Goal: Check status: Check status

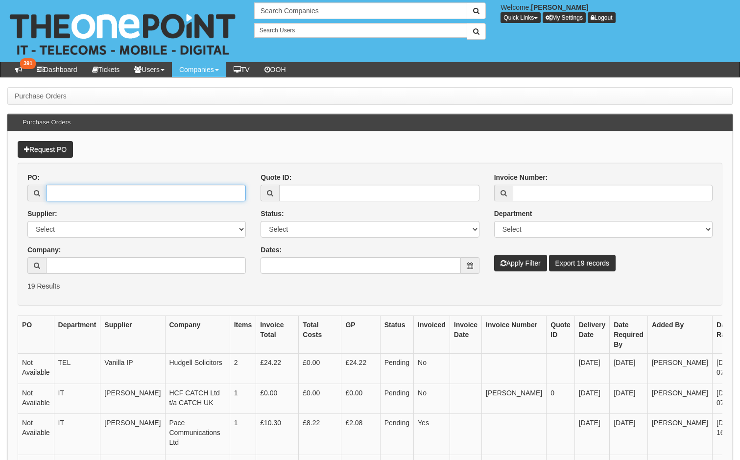
click at [68, 190] on input "PO:" at bounding box center [146, 193] width 200 height 17
type input "19541"
click at [494, 255] on button "Apply Filter" at bounding box center [520, 263] width 53 height 17
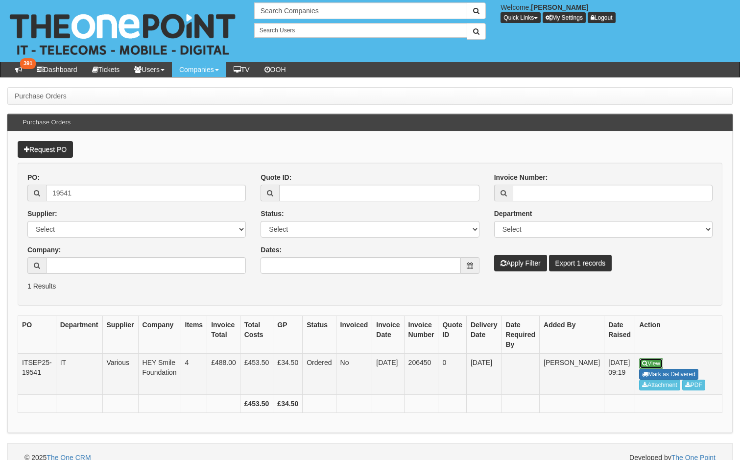
click at [642, 361] on icon at bounding box center [644, 363] width 5 height 6
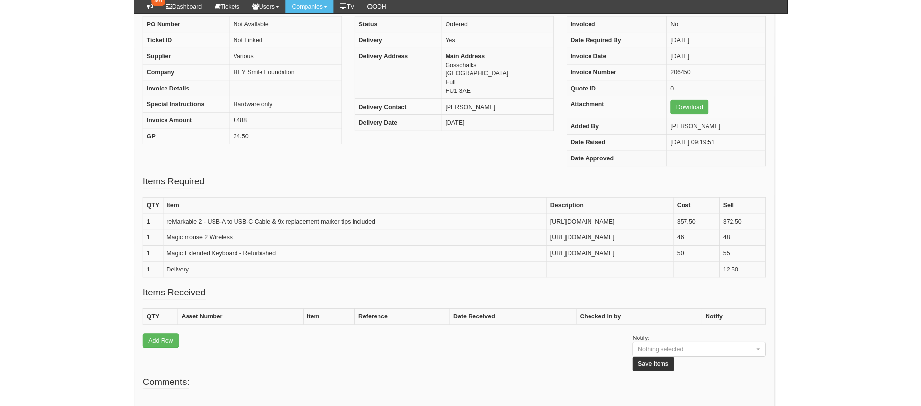
scroll to position [112, 7]
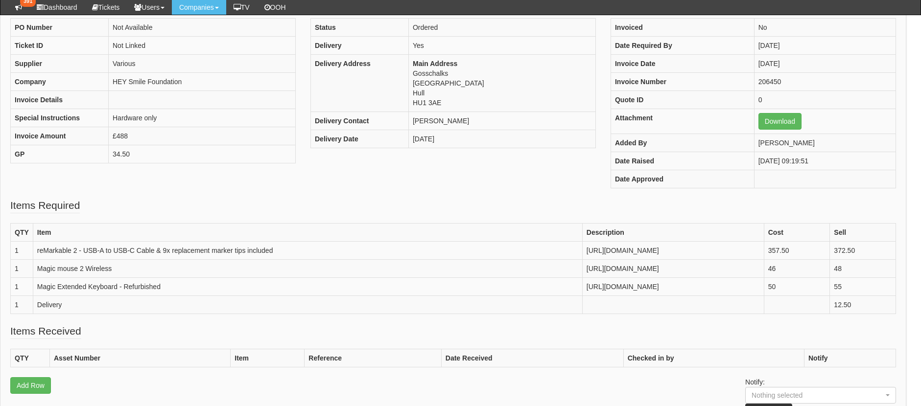
click at [300, 204] on fieldset "Items Required QTY Item Description Cost Sell 1 reMarkable 2 - USB-A to USB-C C…" at bounding box center [453, 261] width 886 height 126
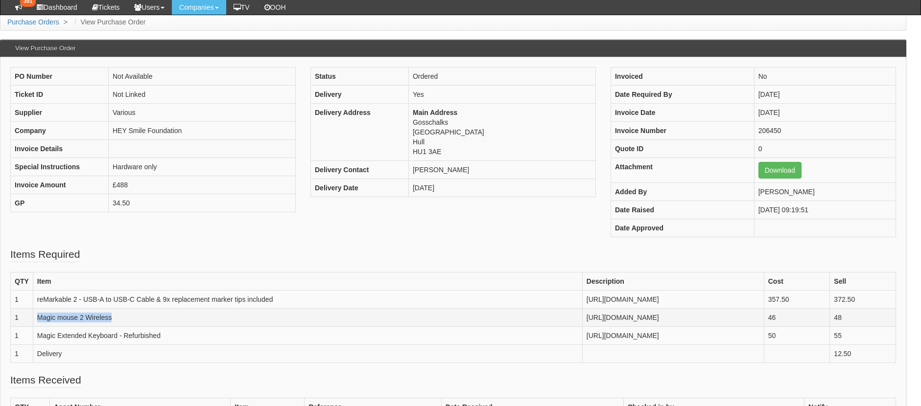
drag, startPoint x: 114, startPoint y: 330, endPoint x: 37, endPoint y: 333, distance: 76.5
click at [37, 327] on td "Magic mouse 2 Wireless" at bounding box center [307, 318] width 549 height 18
copy td "Magic mouse 2 Wireless"
drag, startPoint x: 163, startPoint y: 343, endPoint x: 24, endPoint y: 347, distance: 139.6
click at [24, 345] on tr "1 Magic Extended Keyboard - Refurbished https://macfinder.co.uk/product/refurbi…" at bounding box center [453, 336] width 885 height 18
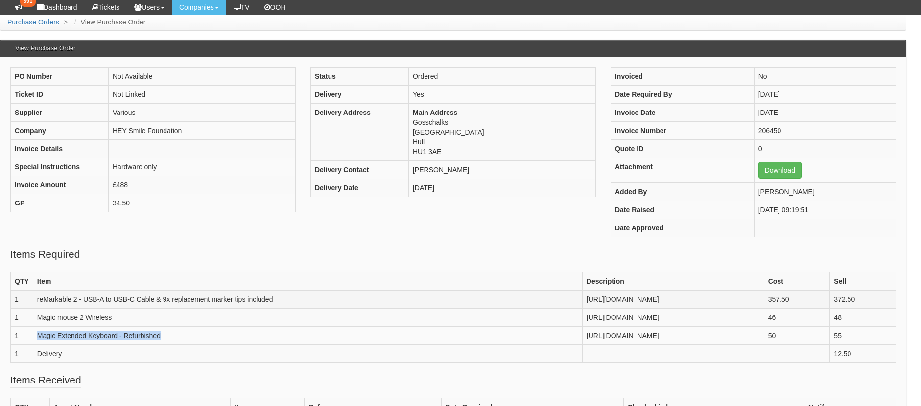
copy tr "Magic Extended Keyboard - Refurbished"
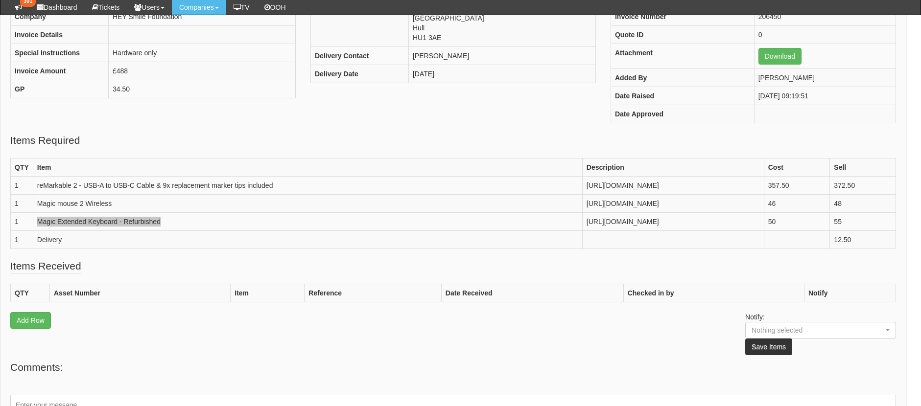
scroll to position [287, 7]
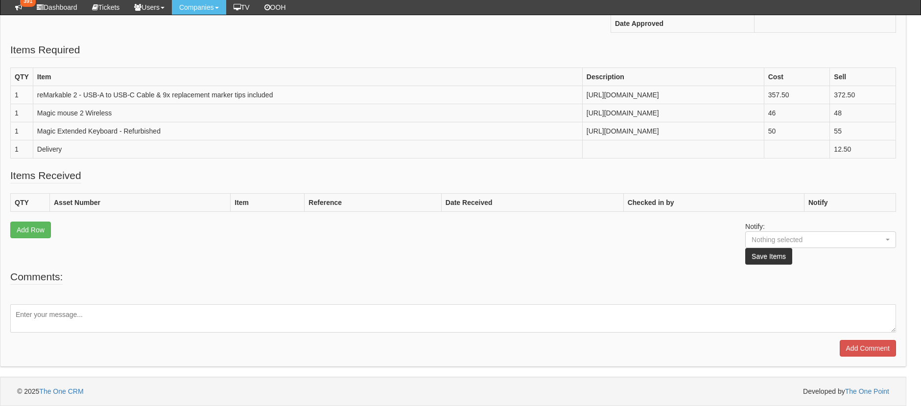
drag, startPoint x: 71, startPoint y: 312, endPoint x: 76, endPoint y: 314, distance: 5.3
click at [71, 312] on textarea at bounding box center [453, 319] width 886 height 28
paste textarea "https://halo.theonepoint.co.uk/tickets?area=18&mainview=myviews&viewid=2&selid=…"
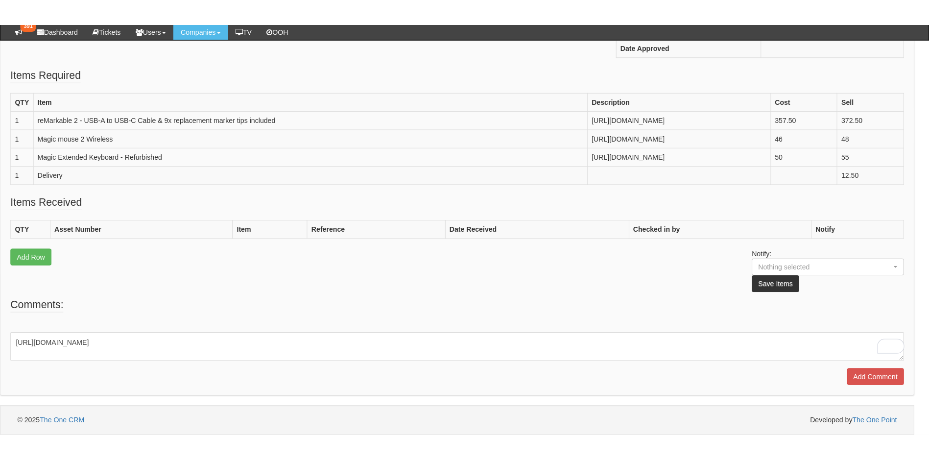
scroll to position [234, 7]
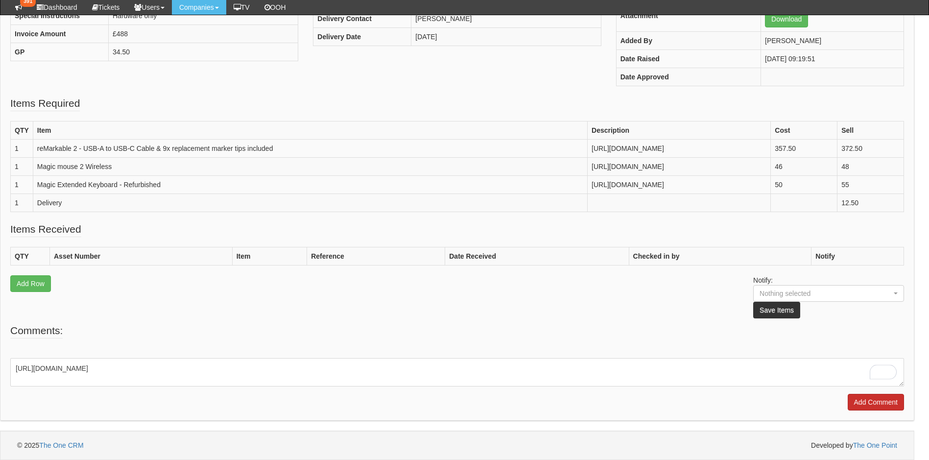
type textarea "https://halo.theonepoint.co.uk/tickets?area=18&mainview=myviews&viewid=2&selid=…"
click at [739, 408] on input "Add Comment" at bounding box center [876, 402] width 56 height 17
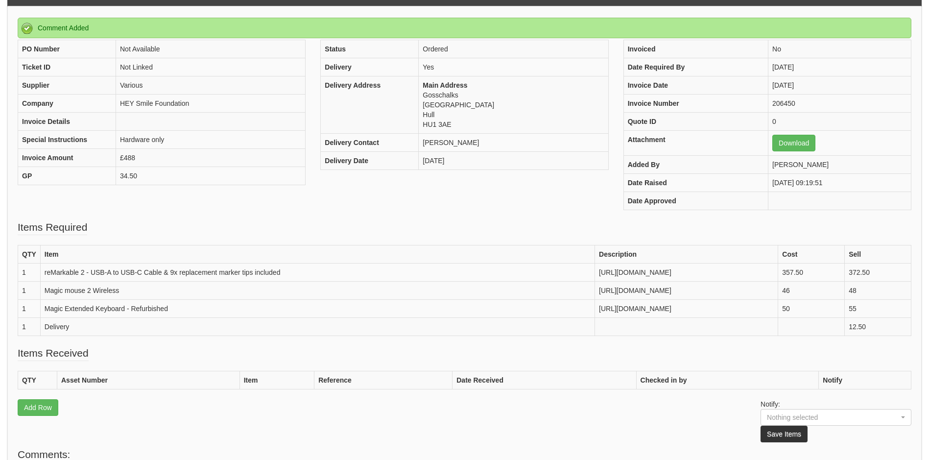
scroll to position [56, 0]
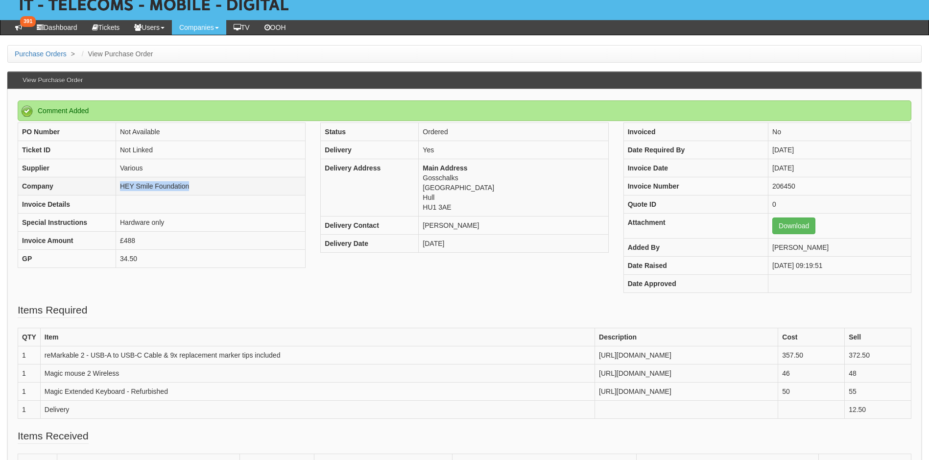
drag, startPoint x: 191, startPoint y: 186, endPoint x: 115, endPoint y: 191, distance: 76.1
click at [116, 190] on td "HEY Smile Foundation" at bounding box center [210, 186] width 189 height 18
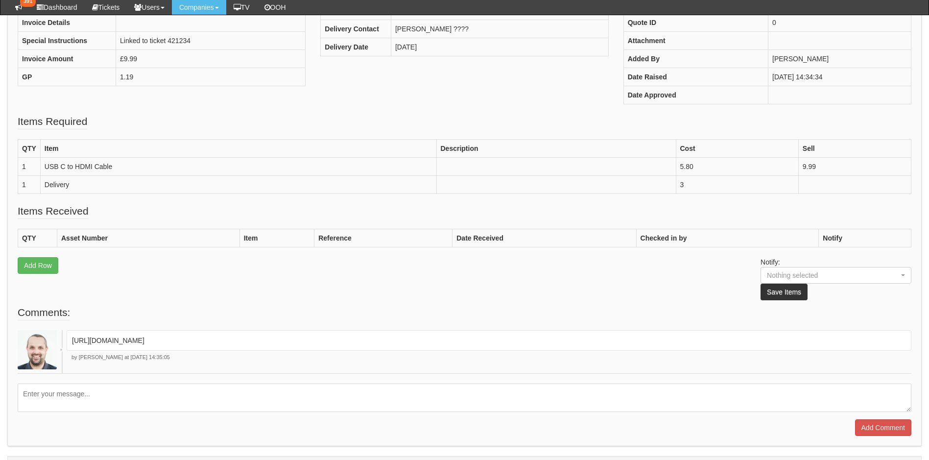
scroll to position [147, 0]
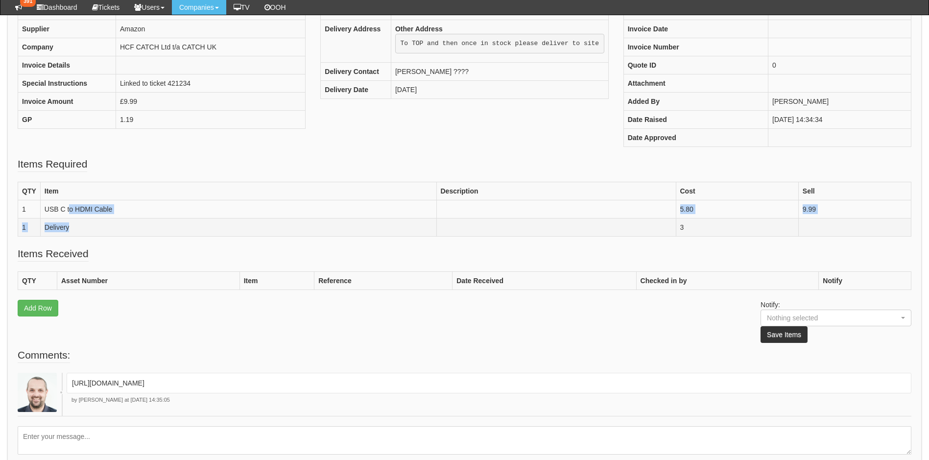
drag, startPoint x: 69, startPoint y: 207, endPoint x: 187, endPoint y: 218, distance: 118.5
click at [187, 218] on tbody "QTY Item Description Cost Sell 1 USB C to HDMI Cable 5.80 9.99 1 Delivery 3" at bounding box center [464, 209] width 893 height 54
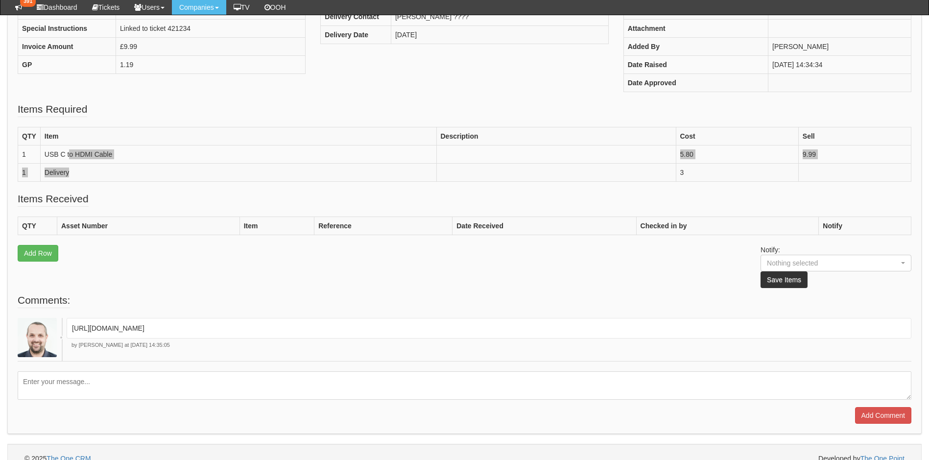
scroll to position [178, 0]
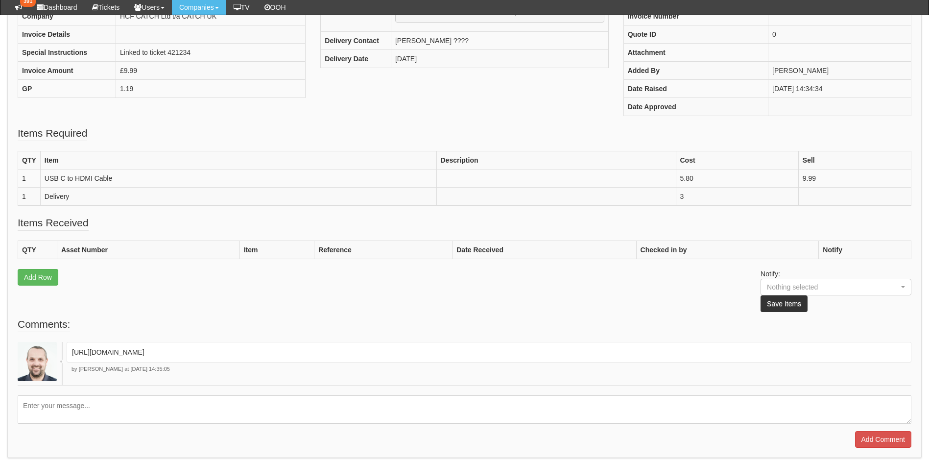
click at [82, 416] on textarea at bounding box center [465, 409] width 894 height 28
type textarea "This is in stock now"
click at [871, 447] on input "Add Comment" at bounding box center [883, 439] width 56 height 17
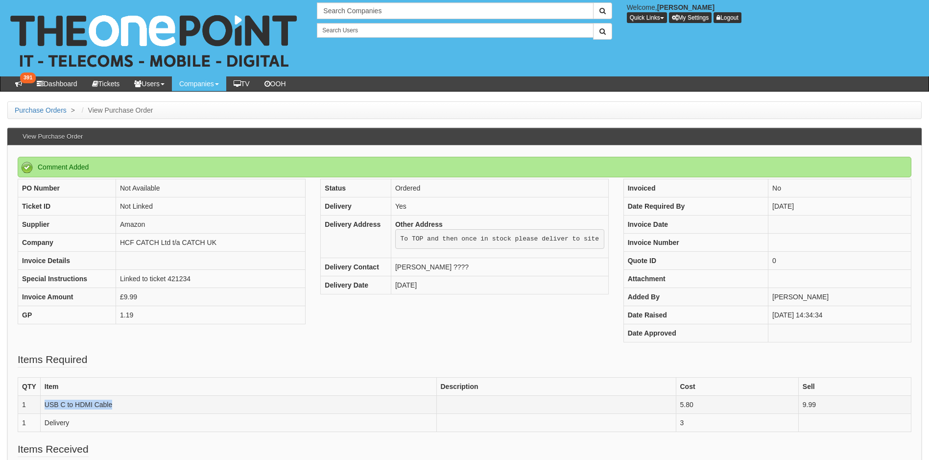
drag, startPoint x: 114, startPoint y: 404, endPoint x: 42, endPoint y: 404, distance: 72.0
click at [42, 404] on td "USB C to HDMI Cable" at bounding box center [238, 405] width 396 height 18
drag, startPoint x: 219, startPoint y: 244, endPoint x: 121, endPoint y: 245, distance: 98.4
click at [121, 245] on td "HCF CATCH Ltd t/a CATCH UK" at bounding box center [210, 243] width 189 height 18
copy td "HCF CATCH Ltd t/a CATCH UK"
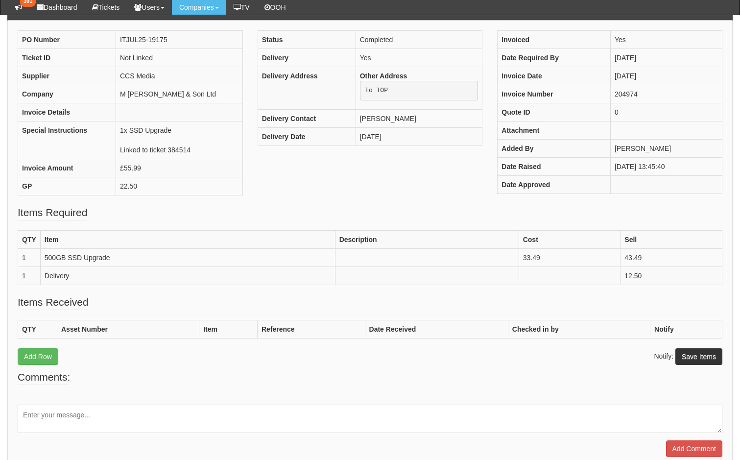
scroll to position [98, 0]
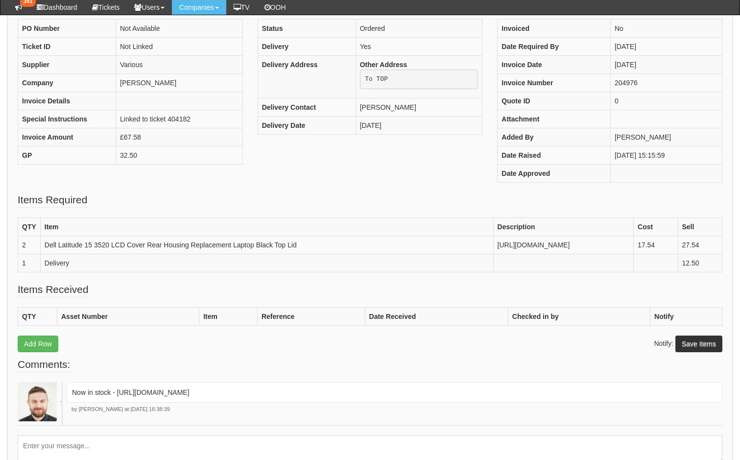
scroll to position [98, 0]
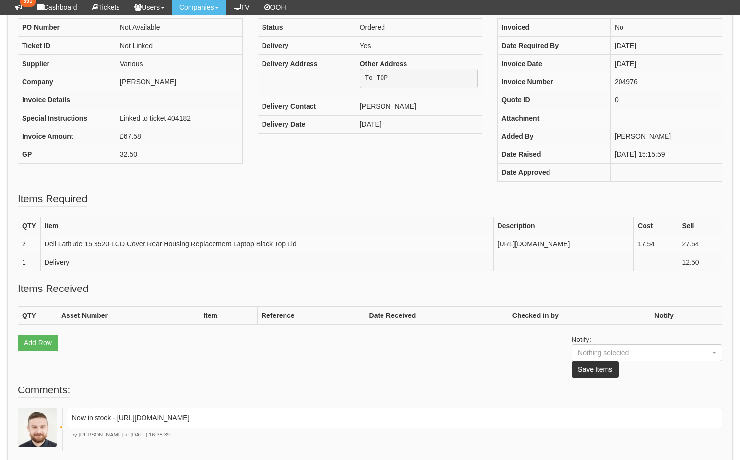
drag, startPoint x: 562, startPoint y: 418, endPoint x: 118, endPoint y: 423, distance: 443.6
click at [118, 423] on div "Now in stock - [URL][DOMAIN_NAME]" at bounding box center [395, 417] width 656 height 21
drag, startPoint x: 118, startPoint y: 423, endPoint x: 169, endPoint y: 422, distance: 50.9
copy p "[URL][DOMAIN_NAME]"
